Goal: Task Accomplishment & Management: Manage account settings

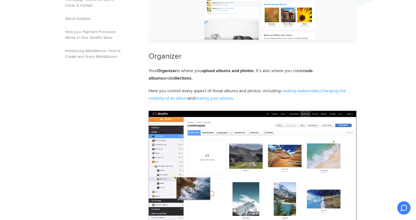
scroll to position [292, 0]
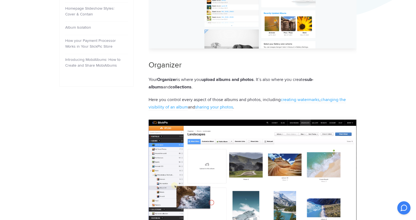
click at [221, 119] on img at bounding box center [253, 177] width 208 height 117
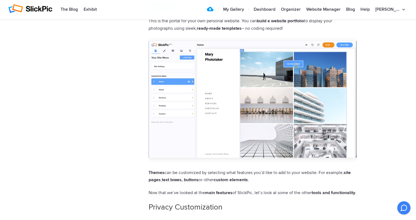
scroll to position [899, 0]
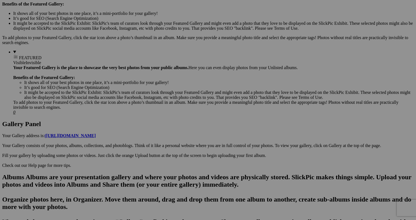
scroll to position [178, 0]
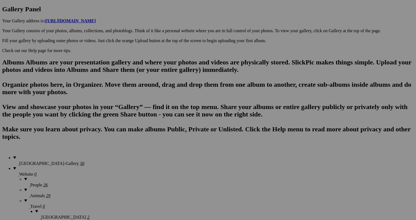
scroll to position [293, 0]
click at [163, 139] on span "Delete" at bounding box center [157, 141] width 12 height 5
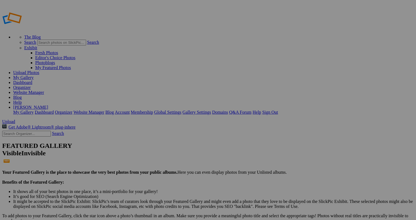
click at [32, 80] on link "Dashboard" at bounding box center [22, 82] width 19 height 5
